Goal: Communication & Community: Share content

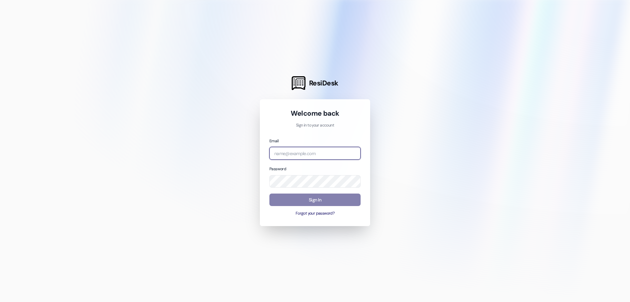
click at [324, 158] on input "email" at bounding box center [315, 153] width 91 height 13
type input "[EMAIL_ADDRESS][DOMAIN_NAME]"
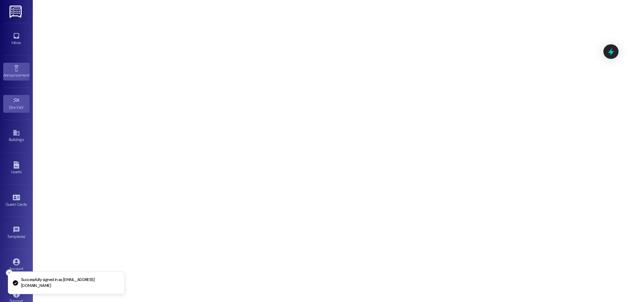
click at [16, 74] on div "Announcement •" at bounding box center [16, 75] width 33 height 7
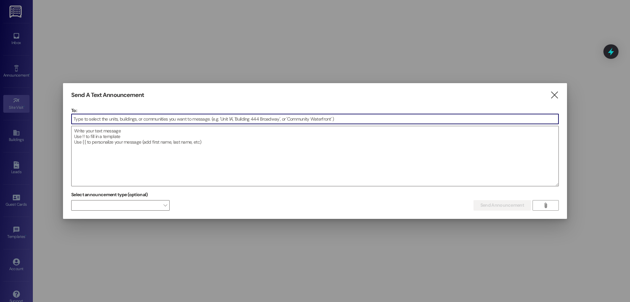
click at [85, 122] on input at bounding box center [315, 119] width 487 height 10
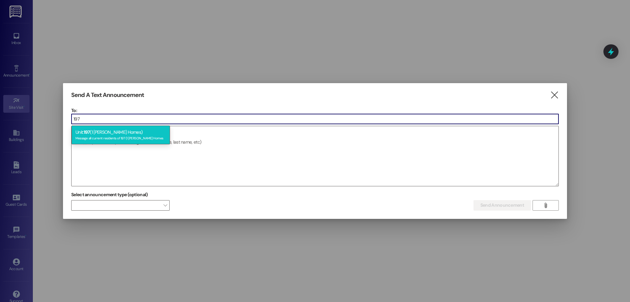
type input "197"
click at [99, 137] on div "Message all current residents of 197 (1 [PERSON_NAME] Homes" at bounding box center [121, 138] width 91 height 6
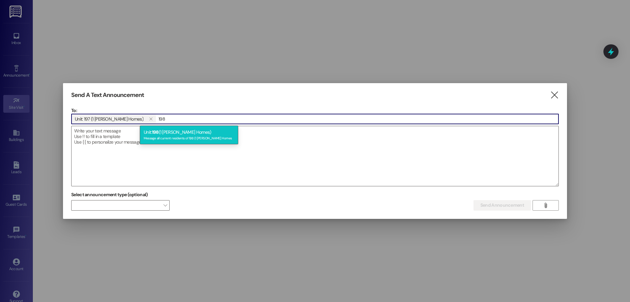
type input "198"
drag, startPoint x: 179, startPoint y: 127, endPoint x: 186, endPoint y: 124, distance: 7.3
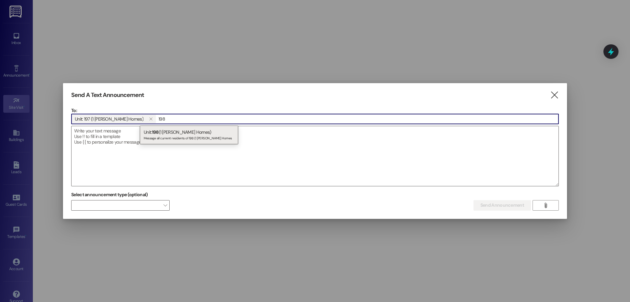
click at [180, 127] on div "Unit: 198 (1 [PERSON_NAME] Homes) Message all current residents of 198 (1 [PERS…" at bounding box center [189, 134] width 98 height 19
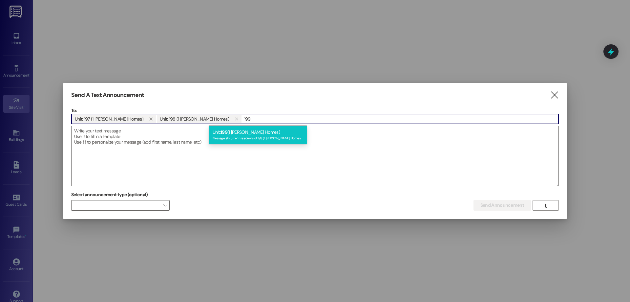
type input "199"
click at [241, 132] on div "Unit: 199 (1 [PERSON_NAME] Homes) Message all current residents of 199 (1 [PERS…" at bounding box center [258, 134] width 98 height 19
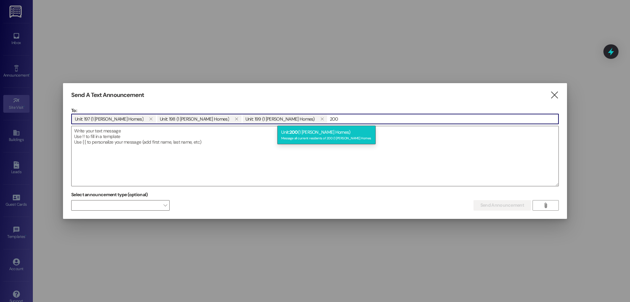
type input "200"
click at [323, 133] on div "Unit: 200 (1 [PERSON_NAME] Homes) Message all current residents of 200 (1 [PERS…" at bounding box center [326, 134] width 98 height 19
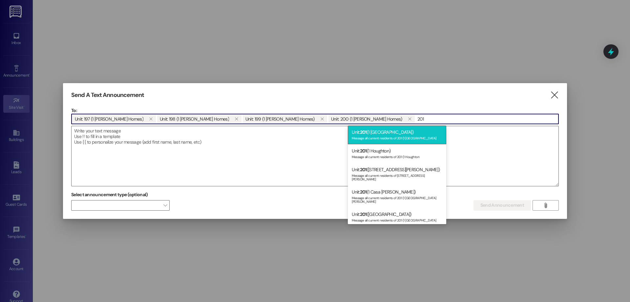
type input "201"
click at [390, 137] on div "Message all current residents of 201 (1 [GEOGRAPHIC_DATA]" at bounding box center [397, 138] width 91 height 6
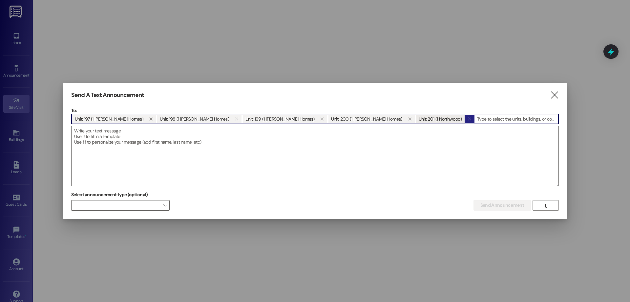
click at [467, 120] on span "" at bounding box center [470, 119] width 6 height 9
click at [416, 116] on input at bounding box center [487, 119] width 143 height 10
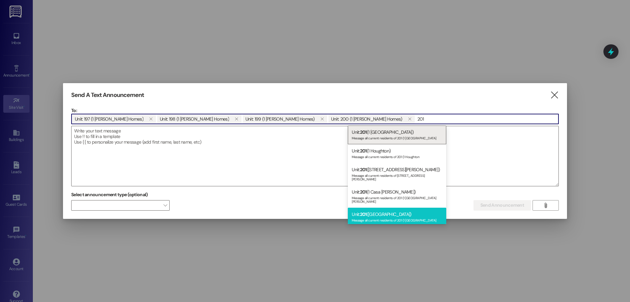
scroll to position [35, 0]
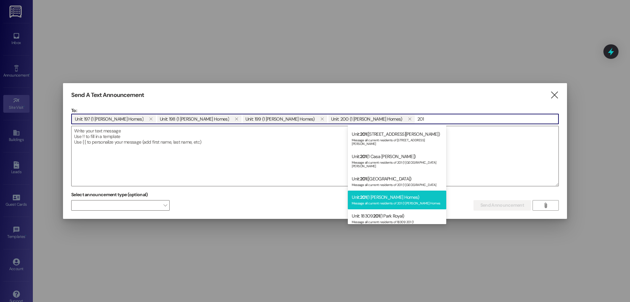
type input "201"
click at [414, 200] on div "Message all current residents of 201 (1 [PERSON_NAME] Homes" at bounding box center [397, 203] width 91 height 6
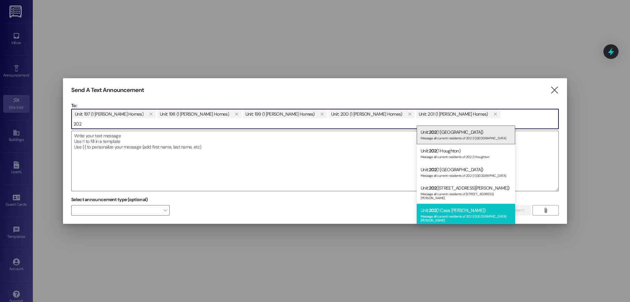
scroll to position [69, 0]
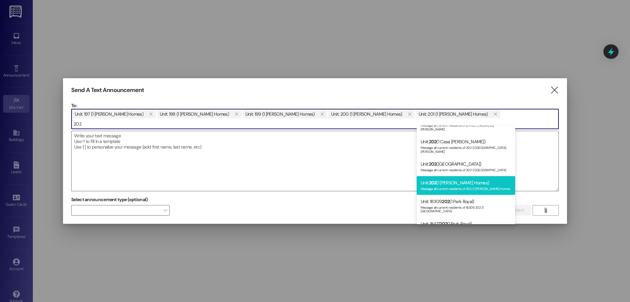
type input "202"
click at [481, 185] on div "Message all current residents of 202 (1 [PERSON_NAME] Homes" at bounding box center [466, 188] width 91 height 6
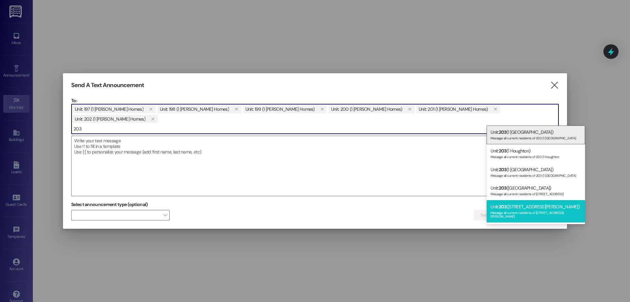
scroll to position [71, 0]
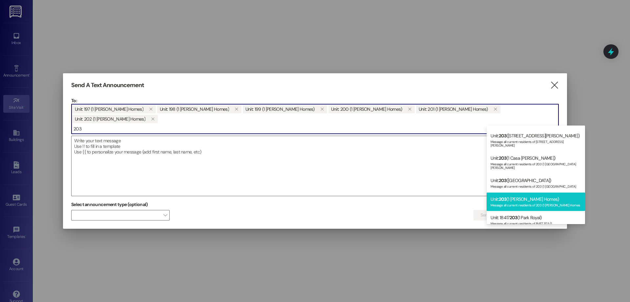
type input "203"
click at [540, 202] on div "Message all current residents of 203 (1 [PERSON_NAME] Homes" at bounding box center [536, 205] width 91 height 6
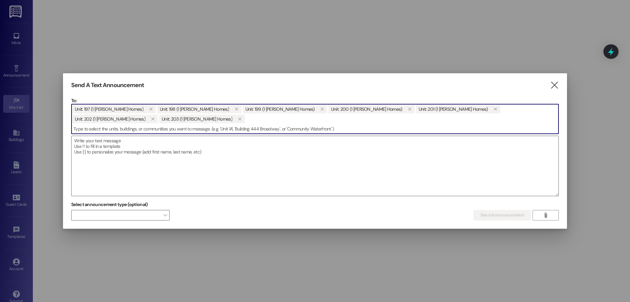
type input "3"
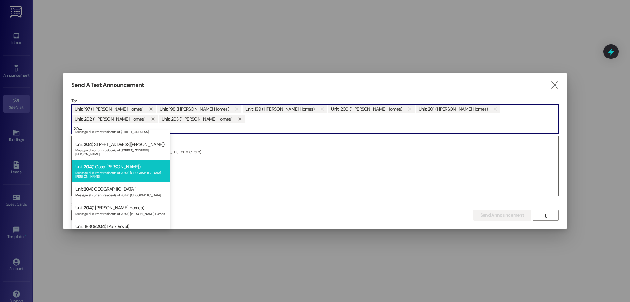
scroll to position [50, 0]
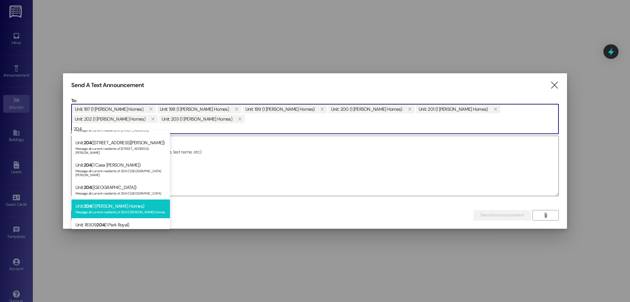
type input "204"
click at [134, 201] on div "Unit: 204 (1 [PERSON_NAME] Homes) Message all current residents of 204 (1 [PERS…" at bounding box center [121, 208] width 98 height 19
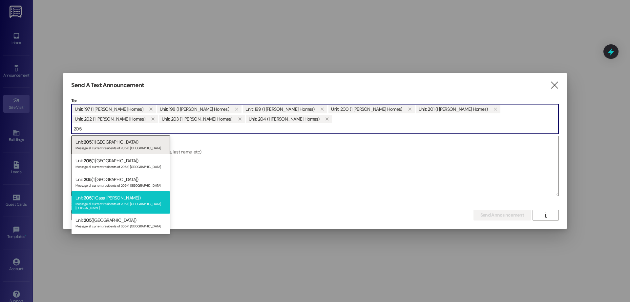
scroll to position [32, 0]
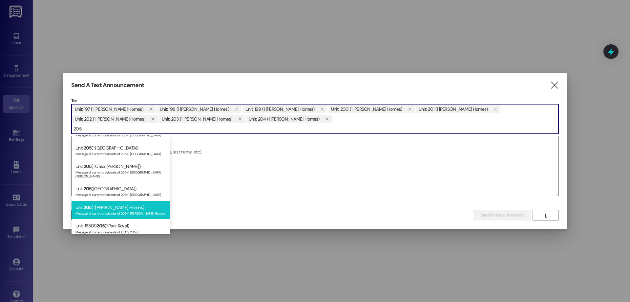
type input "205"
click at [130, 206] on div "Unit: 205 (1 [PERSON_NAME] Homes) Message all current residents of 205 (1 [PERS…" at bounding box center [121, 210] width 98 height 19
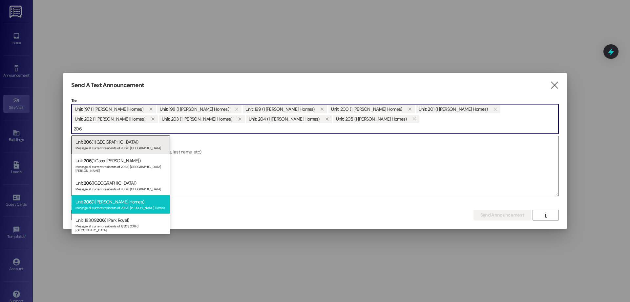
type input "206"
click at [123, 204] on div "Message all current residents of 206 (1 [PERSON_NAME] Homes" at bounding box center [121, 207] width 91 height 6
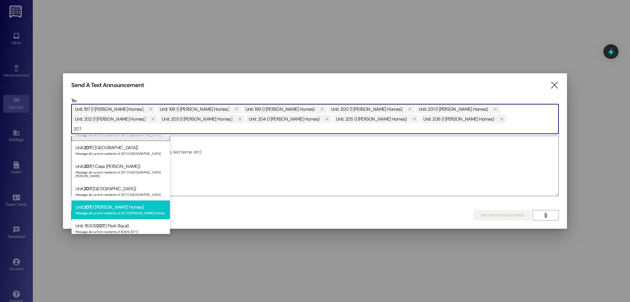
type input "207"
click at [131, 200] on div "Unit: 207 (1 [PERSON_NAME] Homes) Message all current residents of 207 (1 [PERS…" at bounding box center [121, 209] width 98 height 19
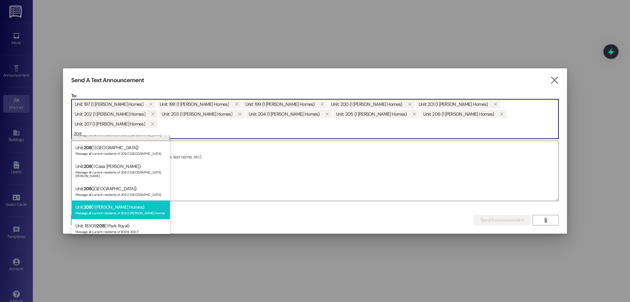
type input "208"
click at [135, 204] on div "Unit: 208 (1 [PERSON_NAME] Homes) Message all current residents of 208 (1 [PERS…" at bounding box center [121, 209] width 98 height 19
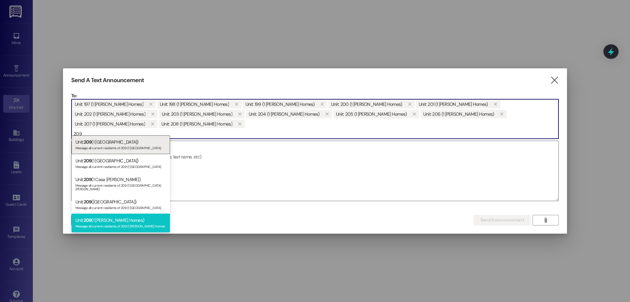
type input "209"
click at [133, 224] on div "Message all current residents of 209 (1 [PERSON_NAME] Homes" at bounding box center [121, 226] width 91 height 6
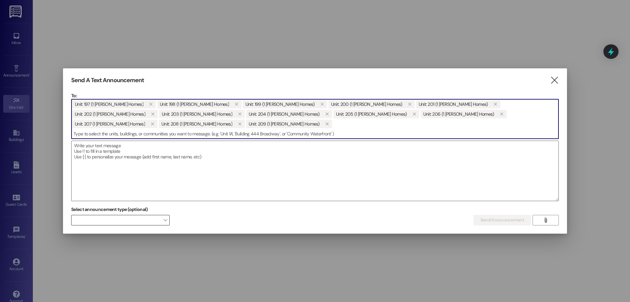
type input "0"
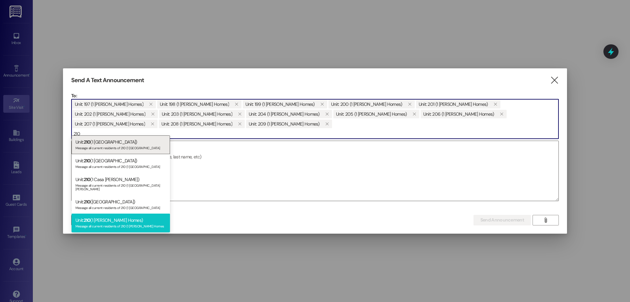
type input "210"
click at [139, 213] on div "Unit: 210 (1 [PERSON_NAME] Homes) Message all current residents of 210 (1 [PERS…" at bounding box center [121, 222] width 98 height 19
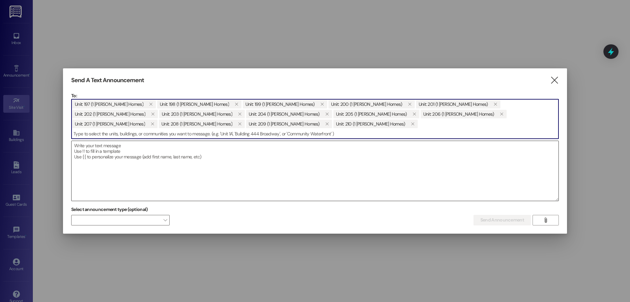
click at [130, 171] on textarea at bounding box center [315, 171] width 487 height 60
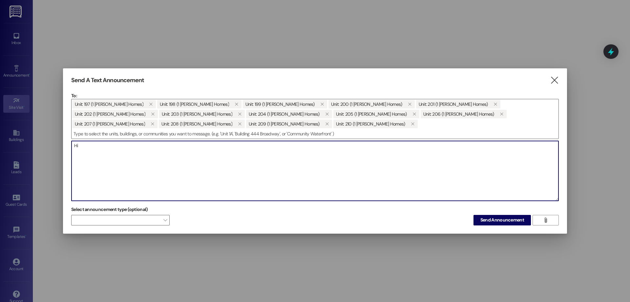
type textarea "H"
click at [166, 144] on textarea "198th Court - tonight is your night! Come outside at 5:00 to share some shawarm…" at bounding box center [315, 171] width 487 height 60
click at [169, 147] on textarea "198th Court - tonight is your night! Come outside at 5:00 to share some shawarm…" at bounding box center [315, 171] width 487 height 60
click at [182, 146] on textarea "198th Court - tonight is your night! Come outside at 5:00 to share some shawarm…" at bounding box center [315, 171] width 487 height 60
click at [152, 147] on textarea "198th Court - tonight is your night! Come outside at 5:00pm to share some shawa…" at bounding box center [315, 171] width 487 height 60
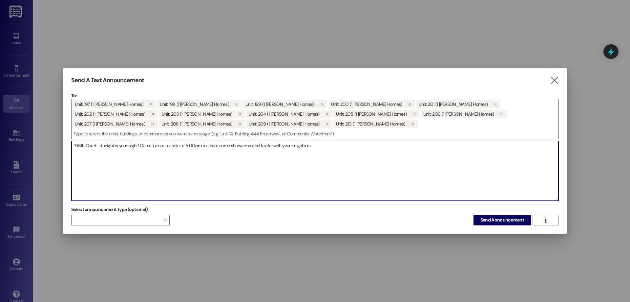
click at [176, 146] on textarea "198th Court - tonight is your night! Come join us outside at 5:00pm to share so…" at bounding box center [315, 171] width 487 height 60
click at [181, 148] on textarea "198th Court - tonight is your night! Come join us outside at 5:00pm to share so…" at bounding box center [315, 171] width 487 height 60
click at [373, 164] on textarea "198th Court - tonight is your night! Come join us outside your court at 5:00pm …" at bounding box center [315, 171] width 487 height 60
type textarea "198th Court - tonight is your night! Come join us outside your court at 5:00pm …"
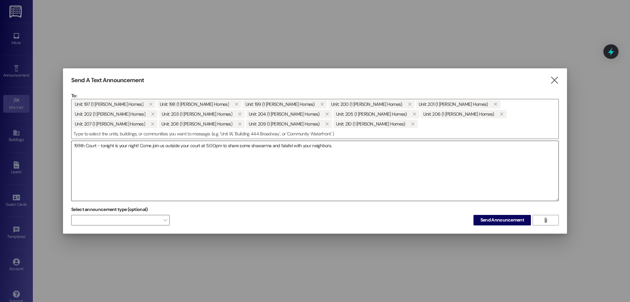
click at [82, 146] on textarea "198th Court - tonight is your night! Come join us outside your court at 5:00pm …" at bounding box center [315, 171] width 487 height 60
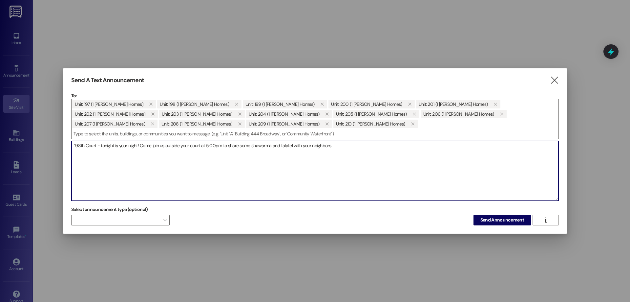
drag, startPoint x: 82, startPoint y: 146, endPoint x: 355, endPoint y: 130, distance: 274.0
click at [355, 141] on textarea "198th Court - tonight is your night! Come join us outside your court at 5:00pm …" at bounding box center [315, 171] width 487 height 60
click at [351, 144] on textarea "198th Court - tonight is your night! Come join us outside your court at 5:00pm …" at bounding box center [315, 171] width 487 height 60
drag, startPoint x: 363, startPoint y: 152, endPoint x: 101, endPoint y: 147, distance: 262.1
click at [101, 147] on textarea "198th Court - tonight is your night! Come join us outside your court at 5:00pm …" at bounding box center [315, 171] width 487 height 60
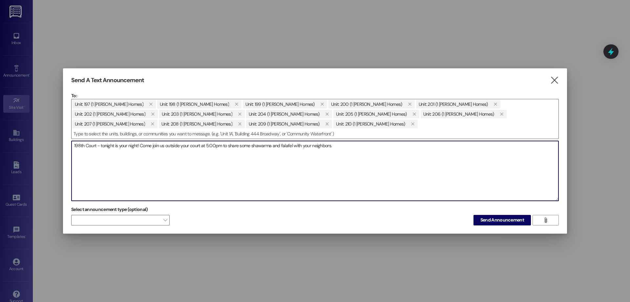
click at [349, 144] on textarea "198th Court - tonight is your night! Come join us outside your court at 5:00pm …" at bounding box center [315, 171] width 487 height 60
click at [520, 224] on button "Send Announcement" at bounding box center [502, 220] width 57 height 11
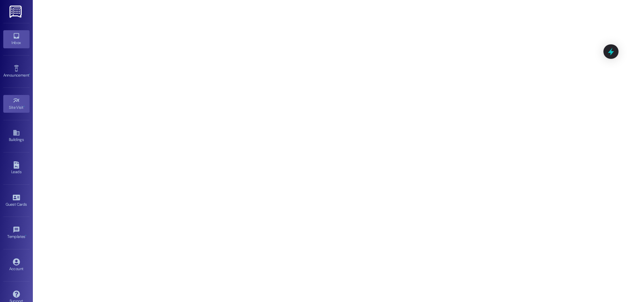
click at [8, 37] on link "Inbox" at bounding box center [16, 39] width 26 height 18
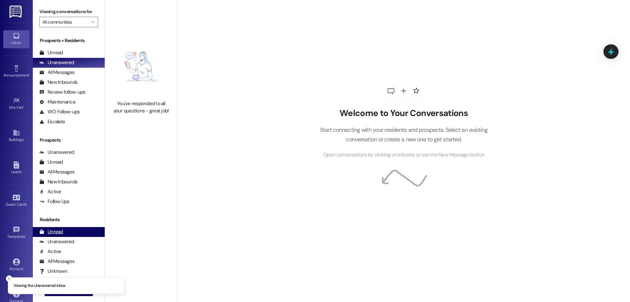
scroll to position [51, 0]
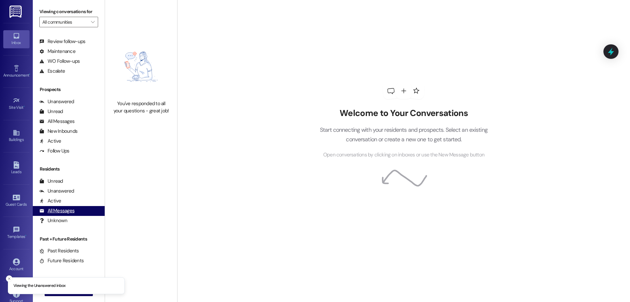
click at [76, 208] on div "All Messages (undefined)" at bounding box center [69, 211] width 72 height 10
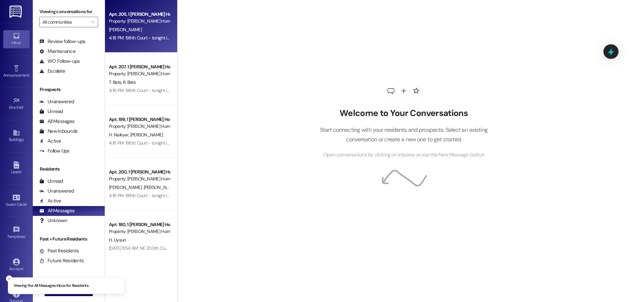
click at [155, 47] on div "Apt. 205, 1 [PERSON_NAME] Homes Property: [PERSON_NAME] Homes [PERSON_NAME] 4:1…" at bounding box center [141, 26] width 72 height 53
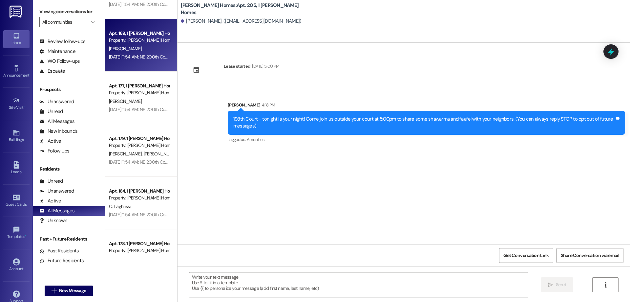
scroll to position [276, 0]
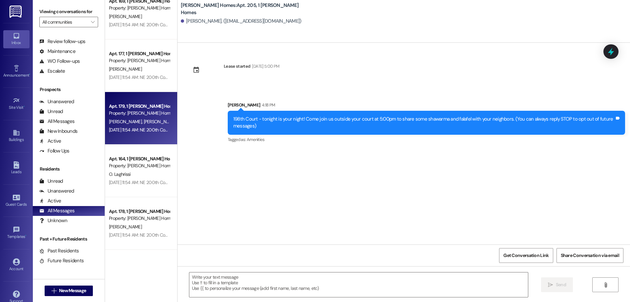
click at [152, 140] on div "Apt. 179, 1 [PERSON_NAME] Homes Property: [PERSON_NAME] Homes [PERSON_NAME] [PE…" at bounding box center [141, 118] width 72 height 53
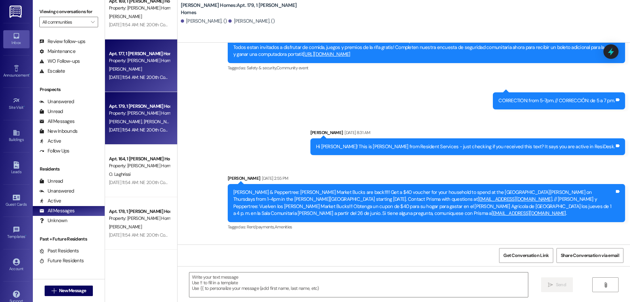
scroll to position [118, 0]
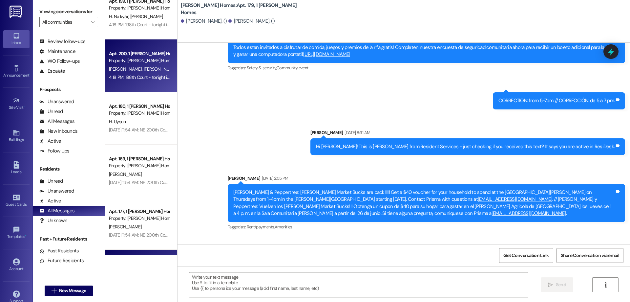
click at [144, 77] on div "4:18 PM: 198th Court - tonight is your night! Come join us outside your court a…" at bounding box center [246, 77] width 274 height 6
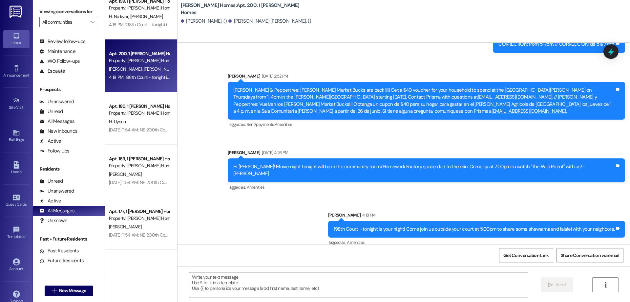
scroll to position [0, 0]
